Goal: Task Accomplishment & Management: Complete application form

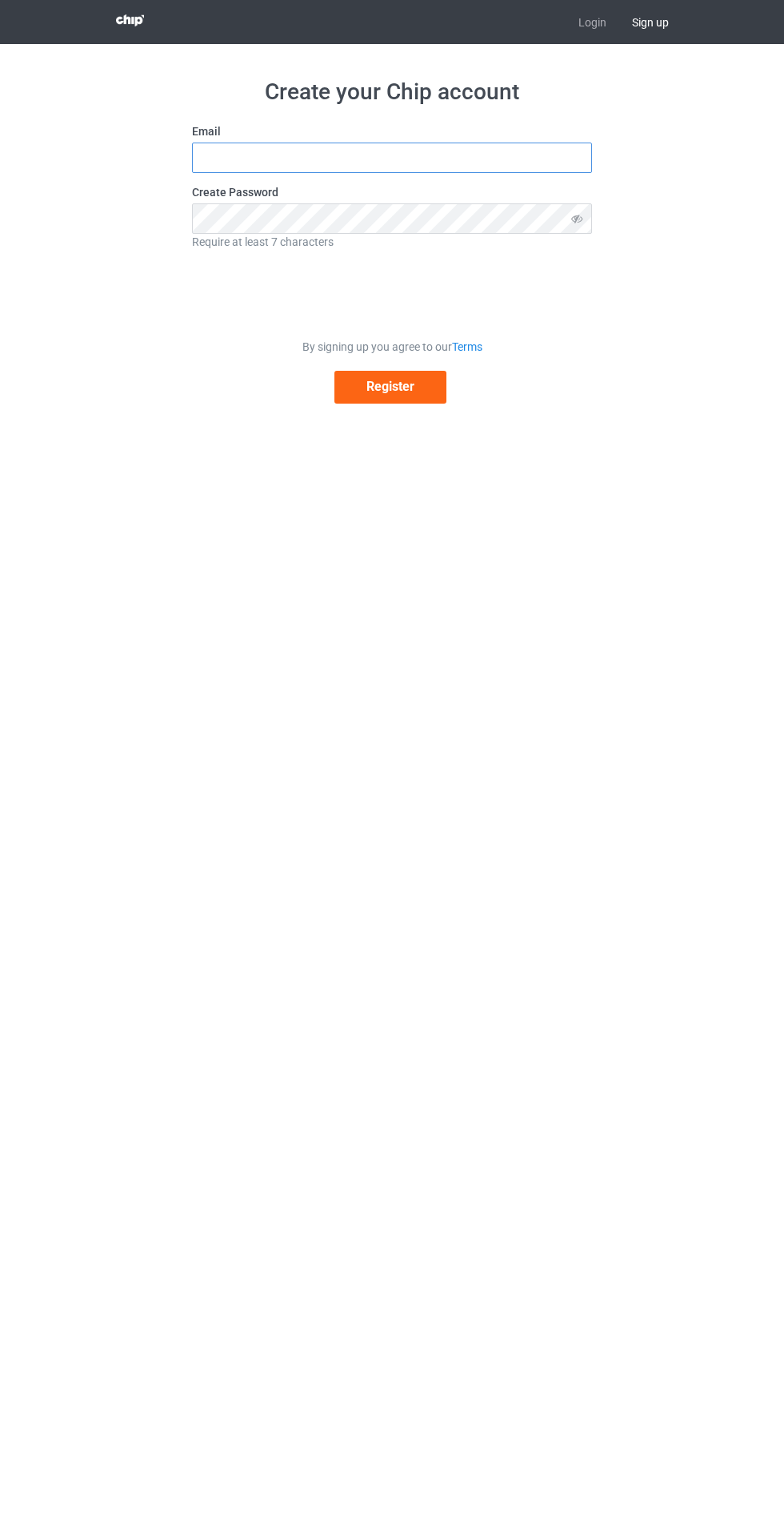
click at [504, 158] on input "text" at bounding box center [392, 157] width 400 height 30
type input "[EMAIL_ADDRESS][DOMAIN_NAME]"
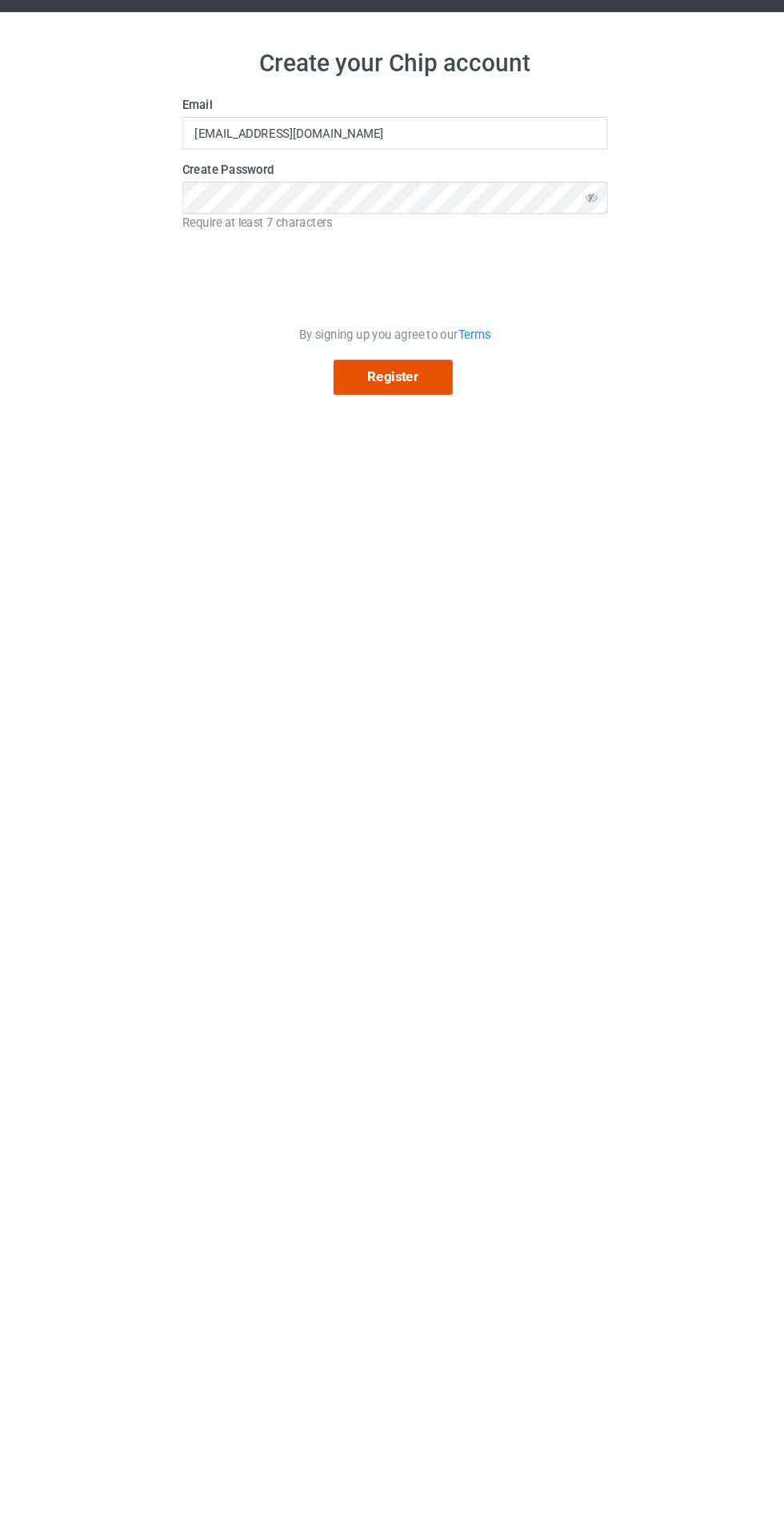
click at [372, 400] on button "Register" at bounding box center [391, 388] width 112 height 33
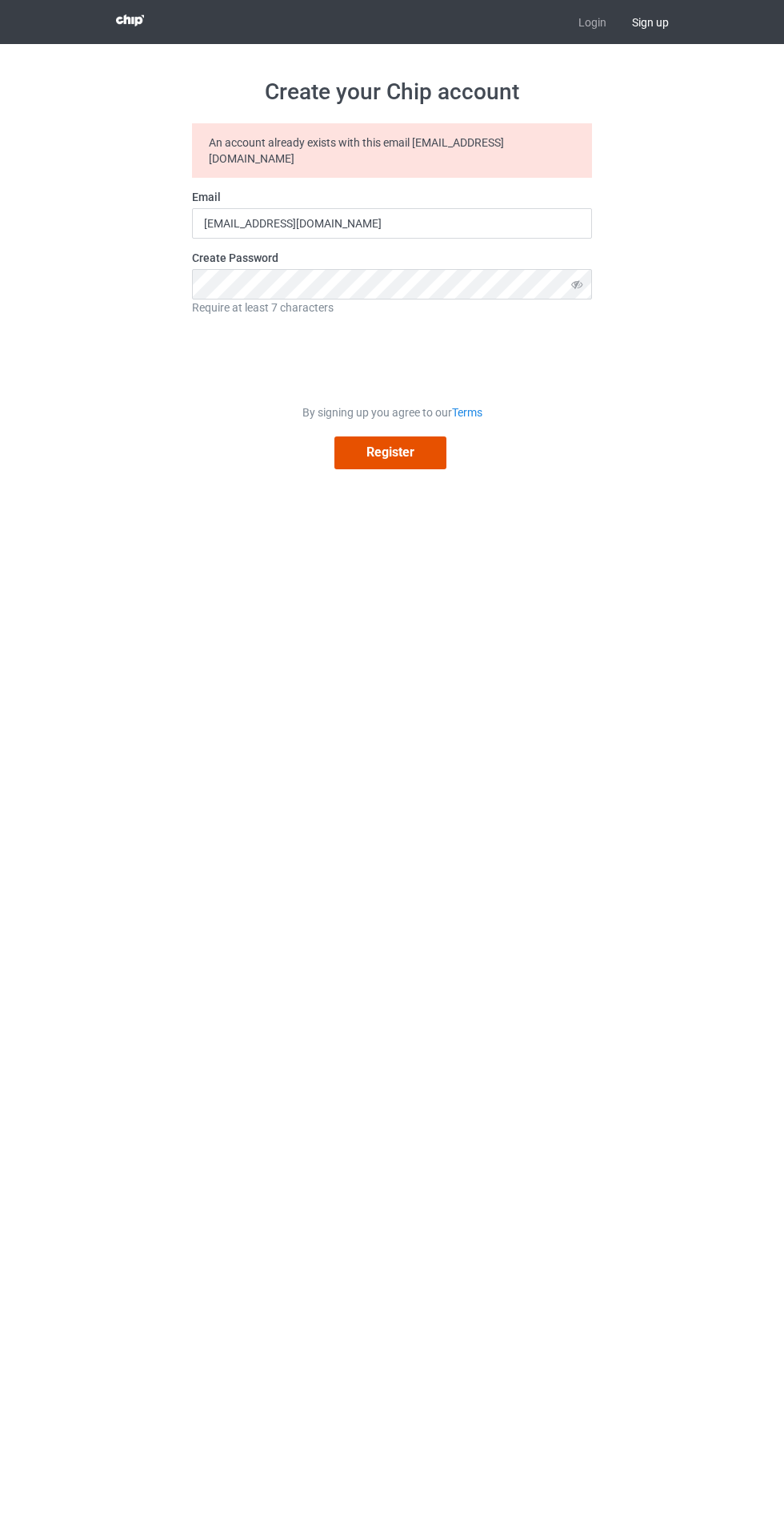
click at [359, 442] on button "Register" at bounding box center [391, 453] width 112 height 33
click at [583, 269] on icon at bounding box center [577, 284] width 29 height 29
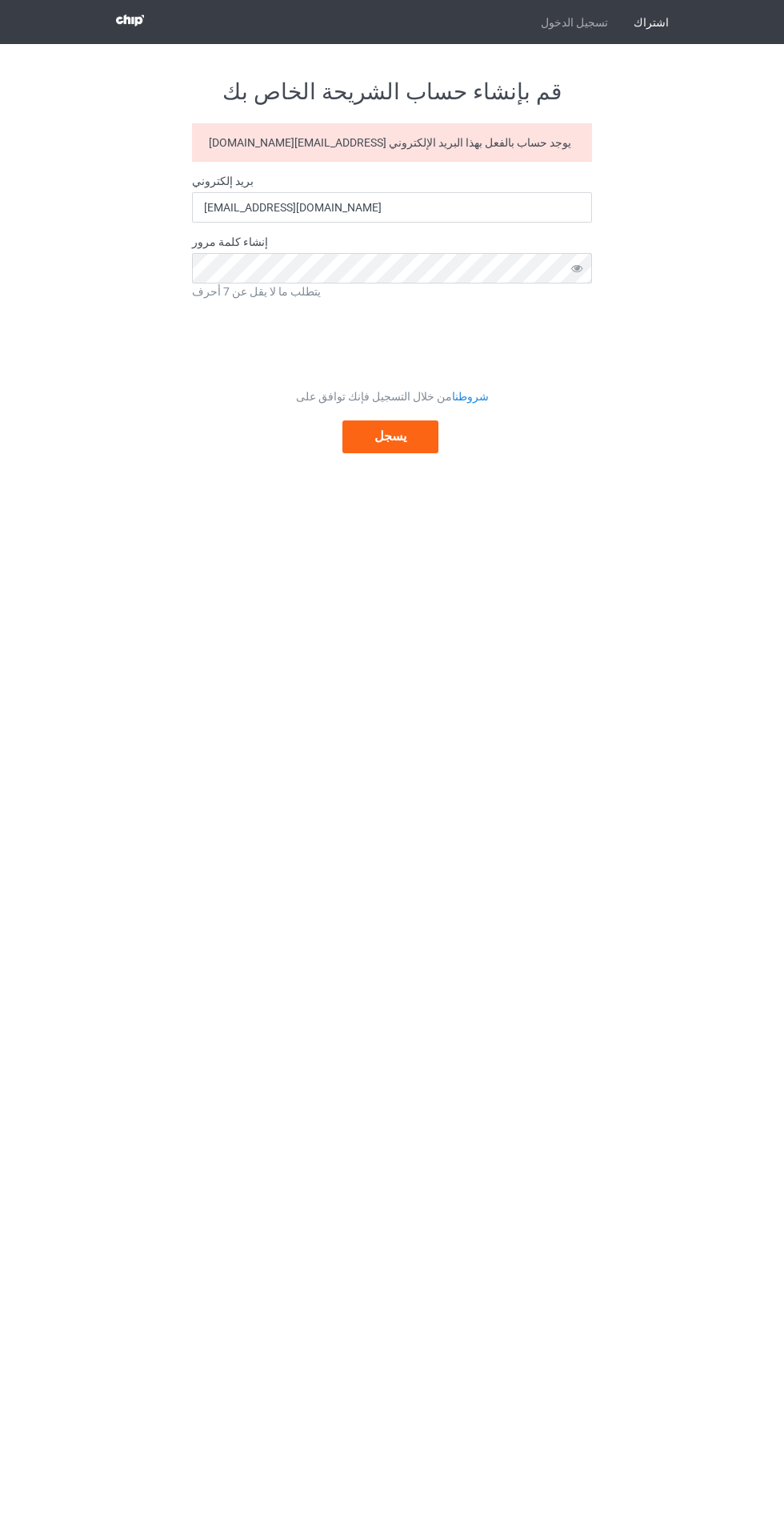
click at [599, 39] on link "تسجيل الدخول" at bounding box center [574, 21] width 93 height 44
